Goal: Information Seeking & Learning: Learn about a topic

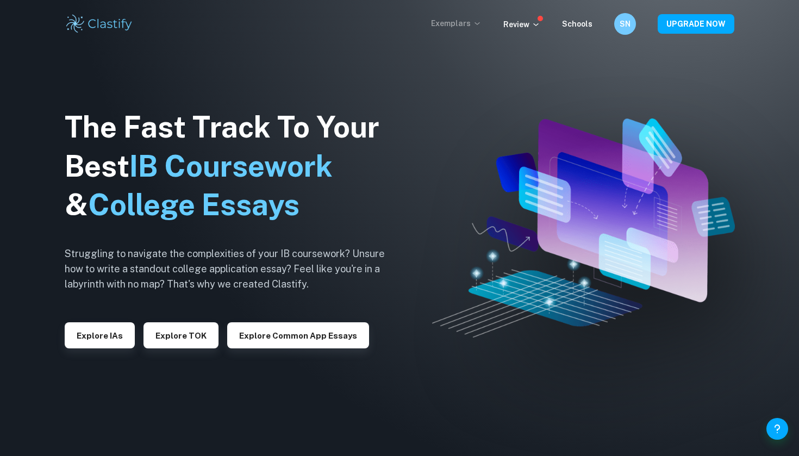
click at [481, 22] on icon at bounding box center [477, 23] width 9 height 9
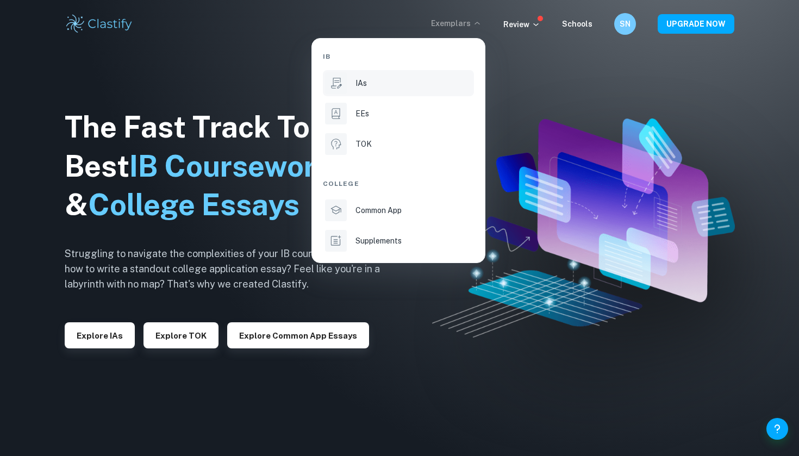
click at [412, 84] on div "IAs" at bounding box center [414, 83] width 116 height 12
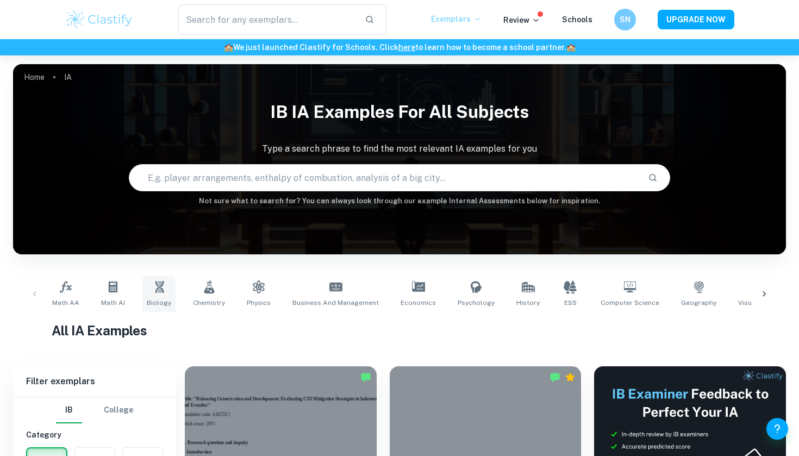
click at [155, 289] on icon at bounding box center [159, 287] width 9 height 12
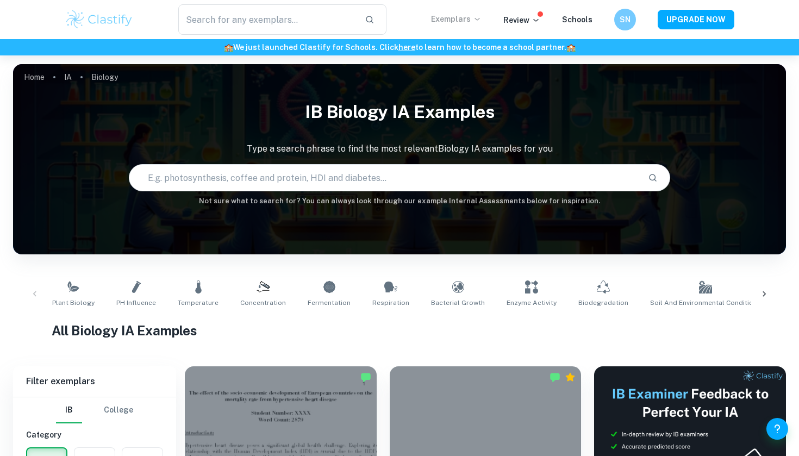
click at [269, 176] on input "text" at bounding box center [383, 178] width 509 height 30
type input "osmosis"
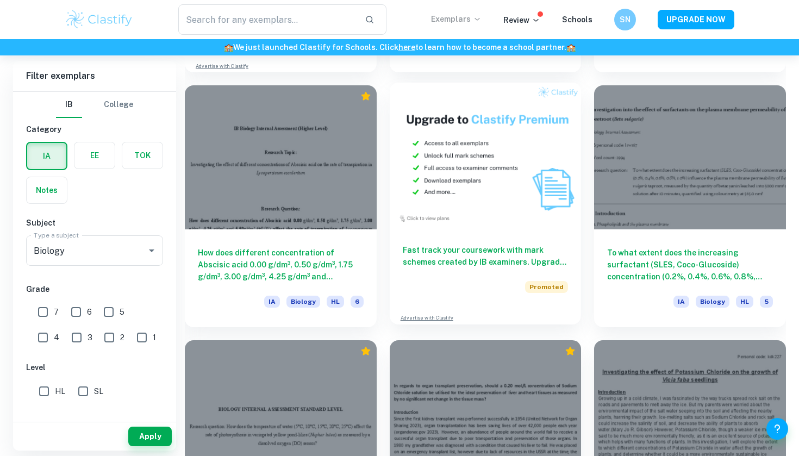
scroll to position [2077, 0]
